Goal: Information Seeking & Learning: Learn about a topic

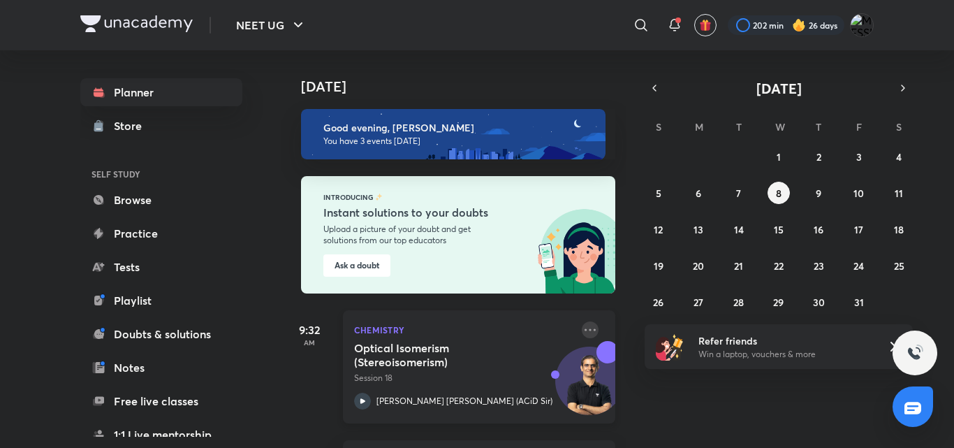
click at [585, 329] on icon at bounding box center [590, 329] width 11 height 2
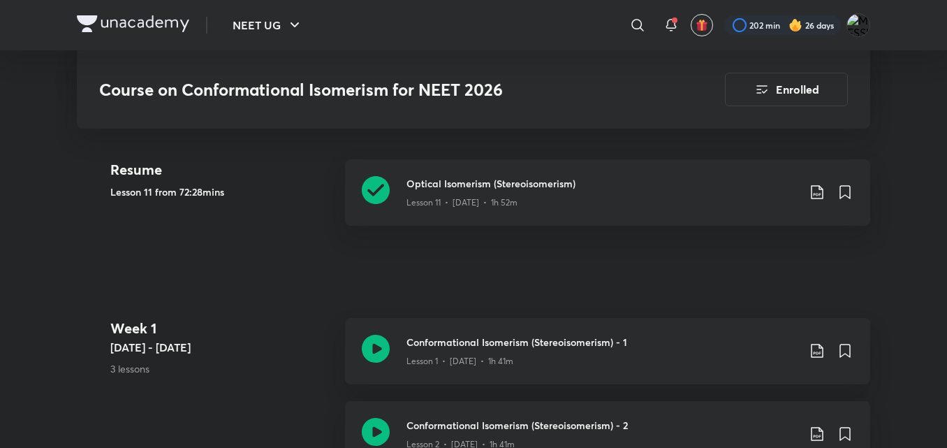
scroll to position [322, 0]
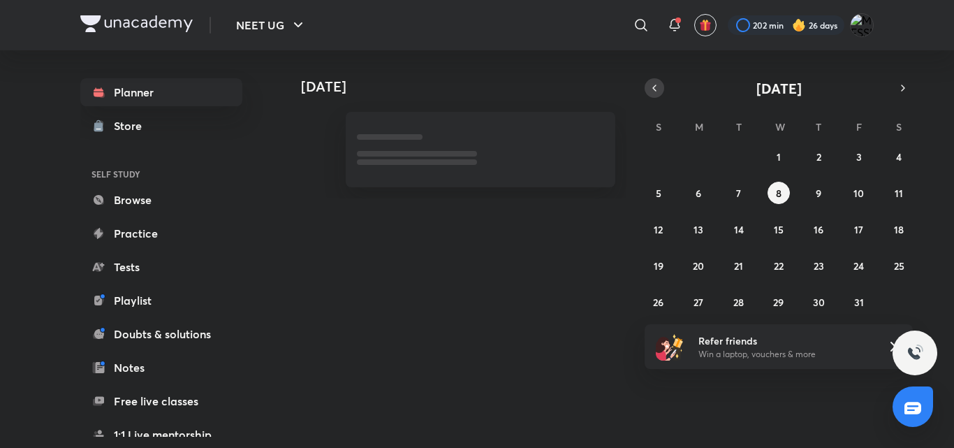
click at [653, 89] on icon "button" at bounding box center [654, 88] width 11 height 13
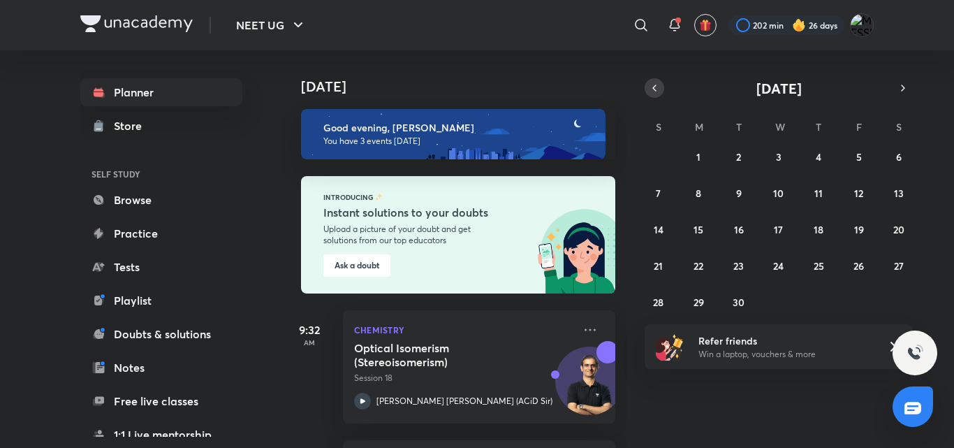
click at [653, 89] on icon "button" at bounding box center [654, 88] width 11 height 13
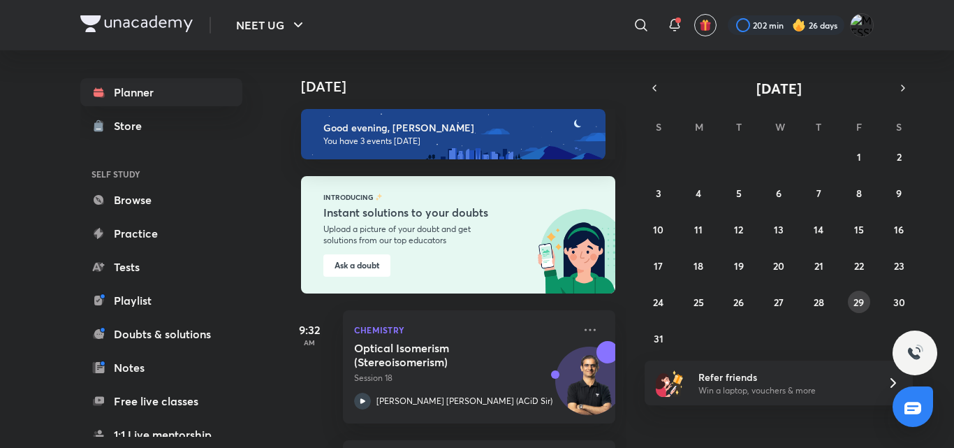
click at [865, 310] on button "29" at bounding box center [859, 302] width 22 height 22
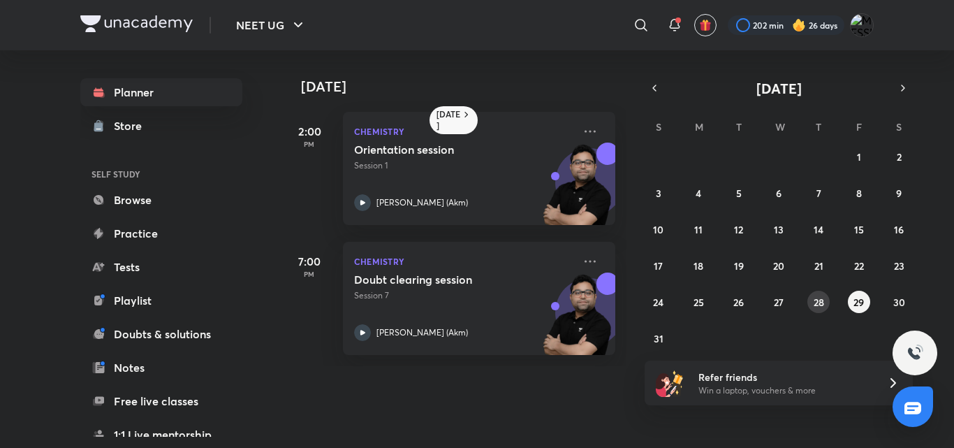
click at [823, 301] on abbr "28" at bounding box center [819, 301] width 10 height 13
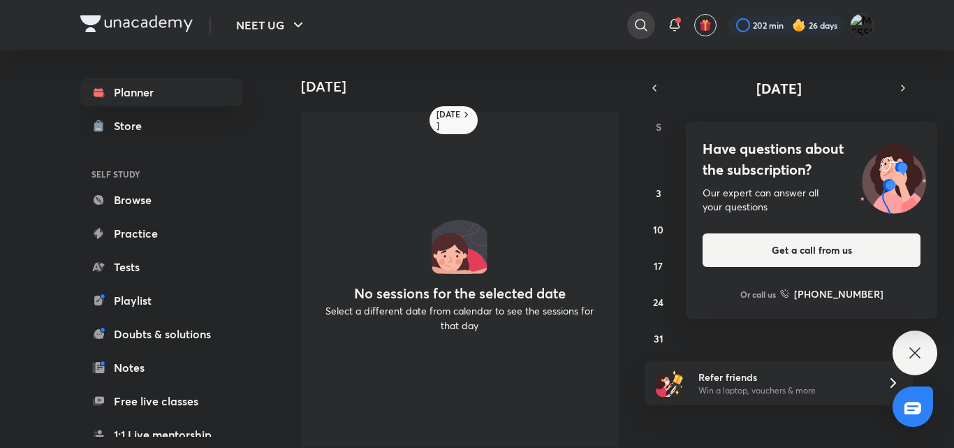
click at [633, 22] on icon at bounding box center [641, 25] width 17 height 17
type input "ACID"
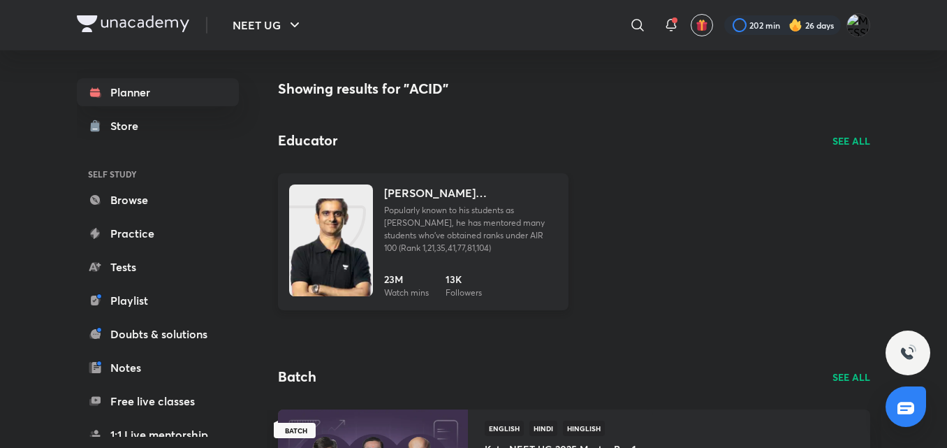
click at [327, 211] on img at bounding box center [331, 254] width 84 height 112
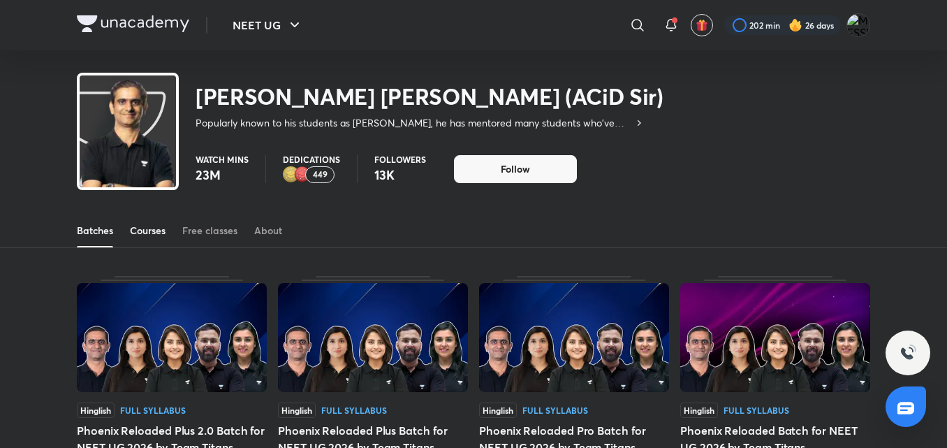
click at [135, 228] on div "Courses" at bounding box center [148, 230] width 36 height 14
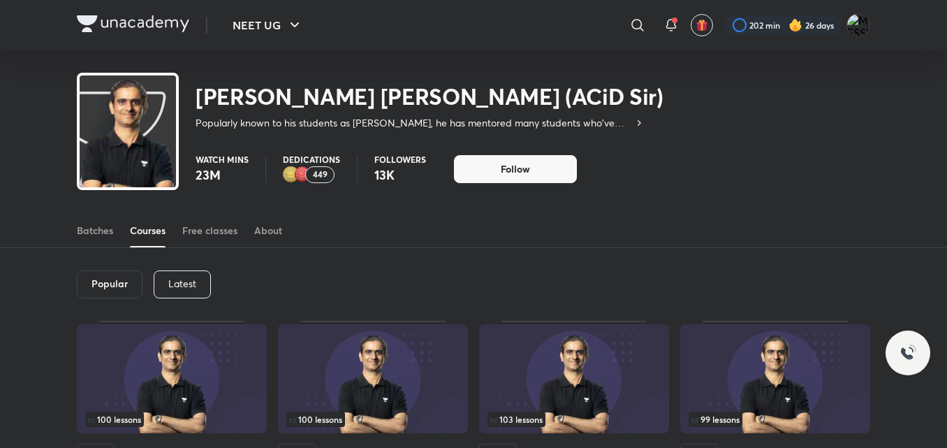
click at [175, 290] on div "Latest" at bounding box center [182, 284] width 57 height 28
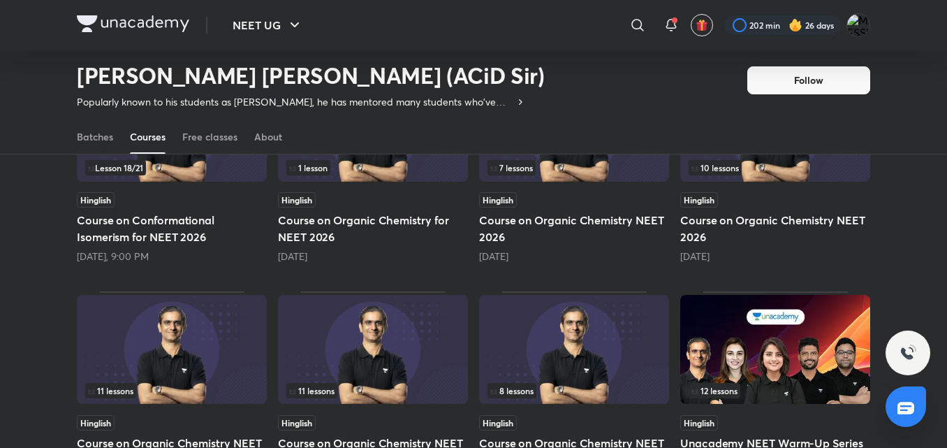
scroll to position [210, 0]
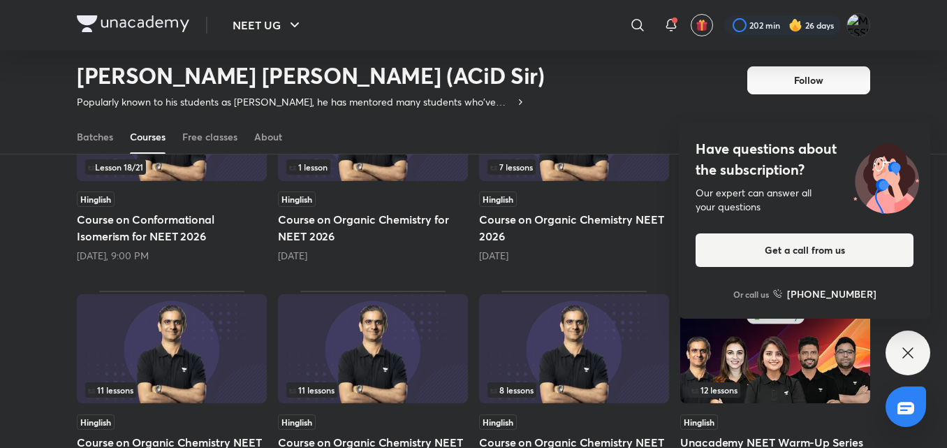
click at [575, 189] on div "7 lessons Hinglish Course on Organic Chemistry NEET 2026 [DATE]" at bounding box center [574, 165] width 190 height 194
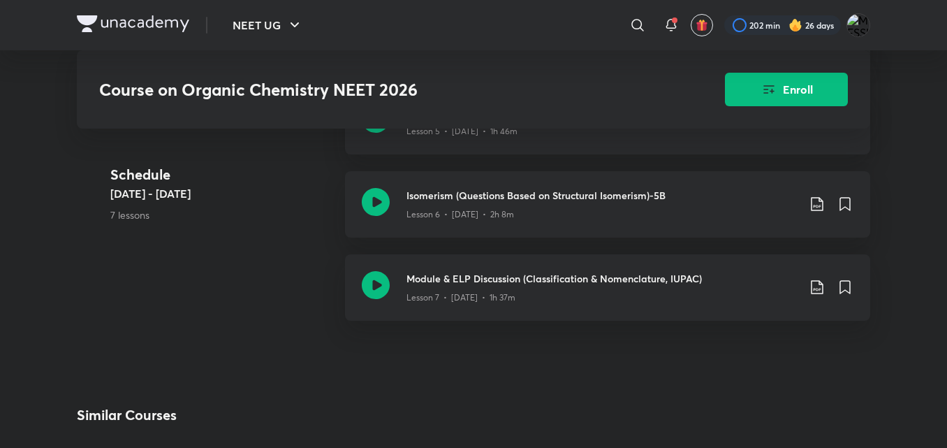
scroll to position [967, 0]
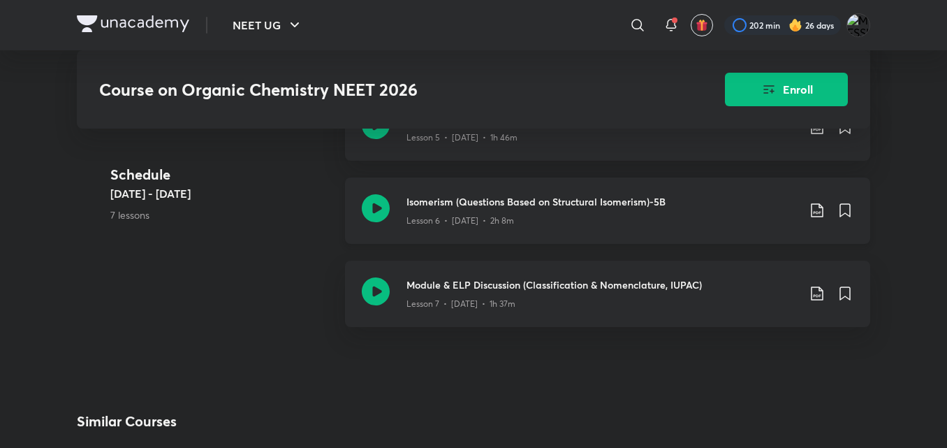
click at [404, 222] on div "Isomerism (Questions Based on Structural Isomerism)-5B Lesson 6 • [DATE] • 2h 8m" at bounding box center [607, 210] width 525 height 66
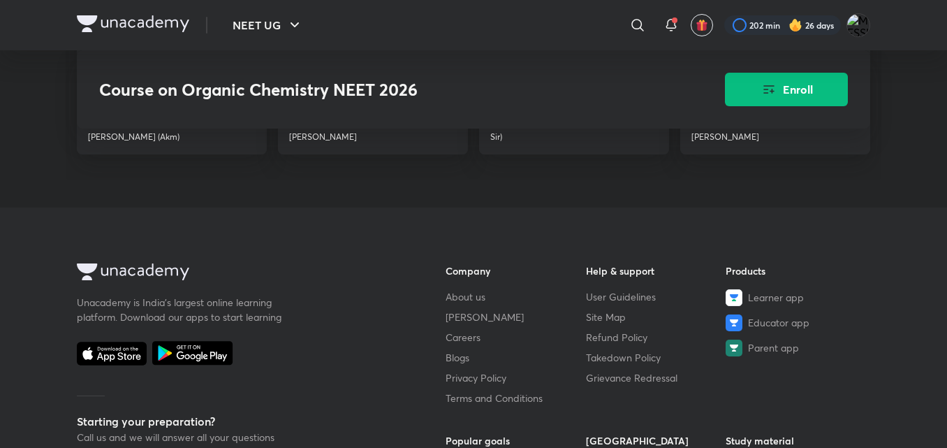
scroll to position [1498, 0]
